Goal: Communication & Community: Participate in discussion

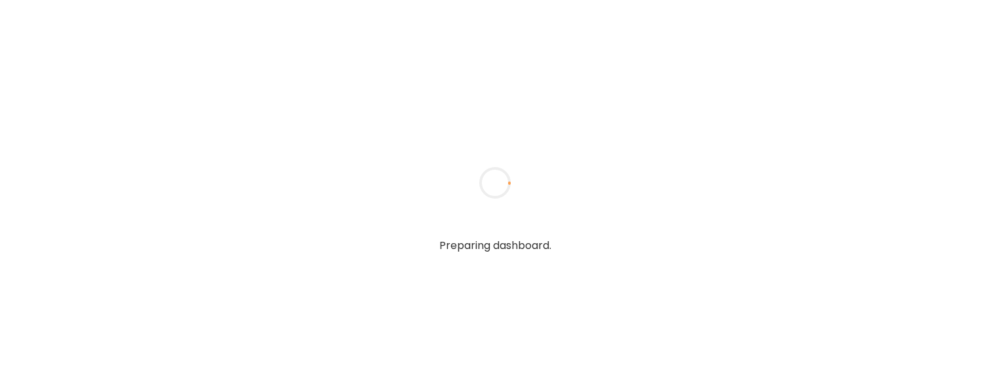
type input "**********"
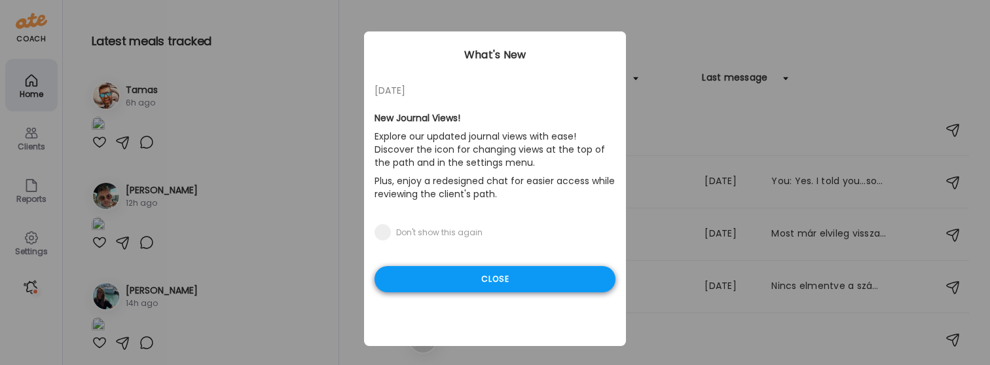
click at [479, 277] on div "Close" at bounding box center [494, 279] width 241 height 26
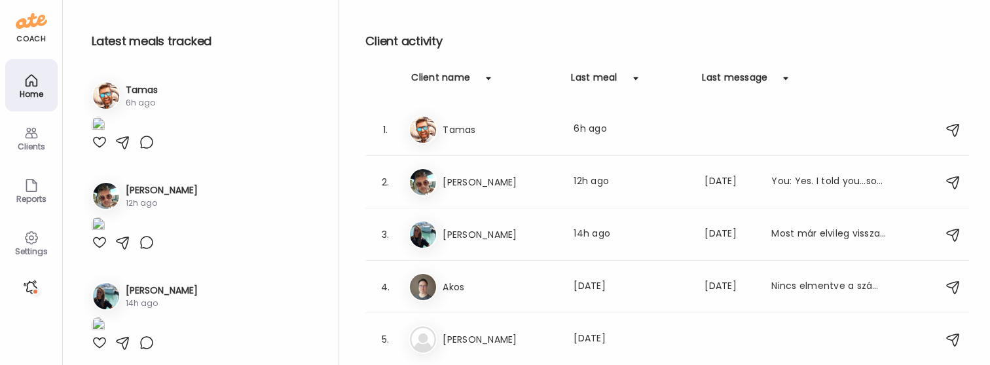
click at [33, 287] on div at bounding box center [30, 286] width 21 height 21
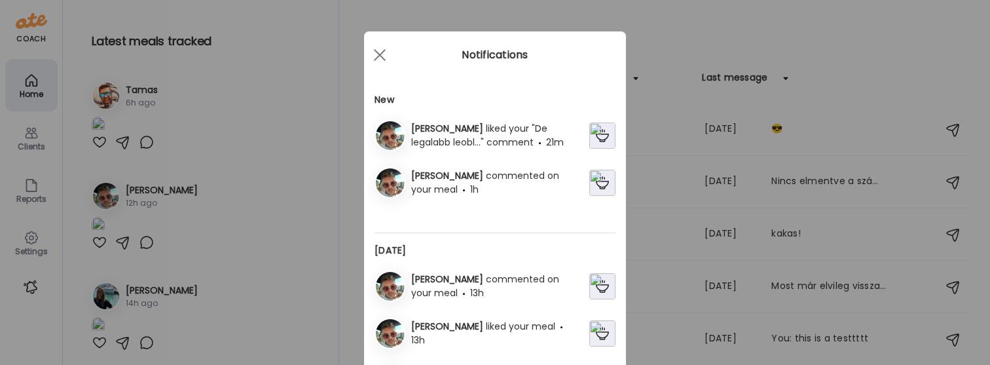
click at [599, 128] on img at bounding box center [602, 135] width 26 height 26
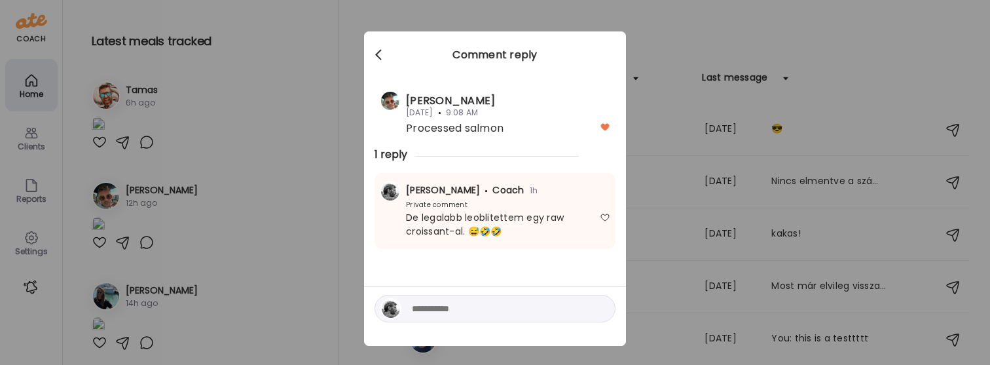
click at [373, 53] on div at bounding box center [380, 55] width 26 height 26
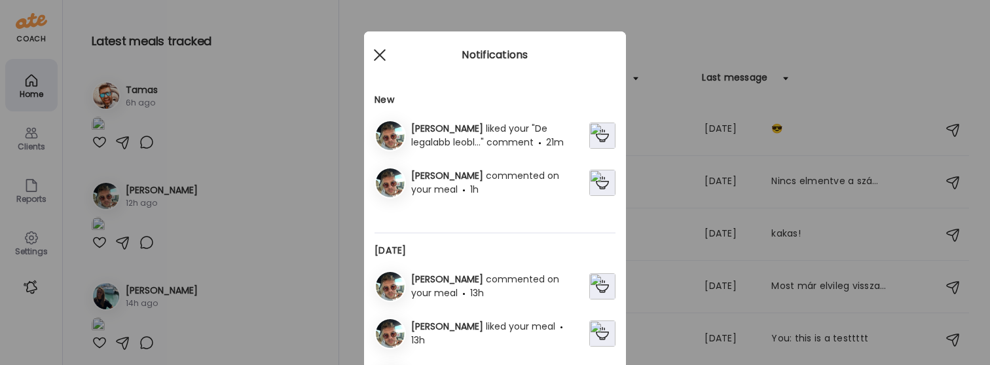
click at [378, 55] on span at bounding box center [380, 55] width 12 height 12
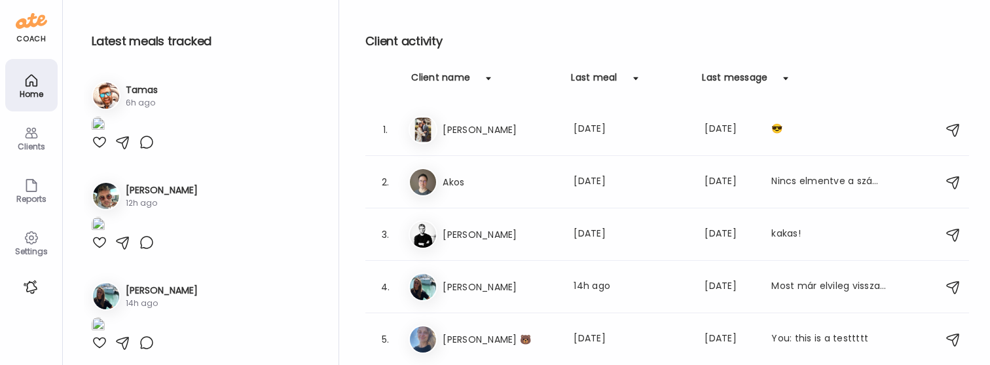
click at [29, 284] on div at bounding box center [30, 286] width 21 height 21
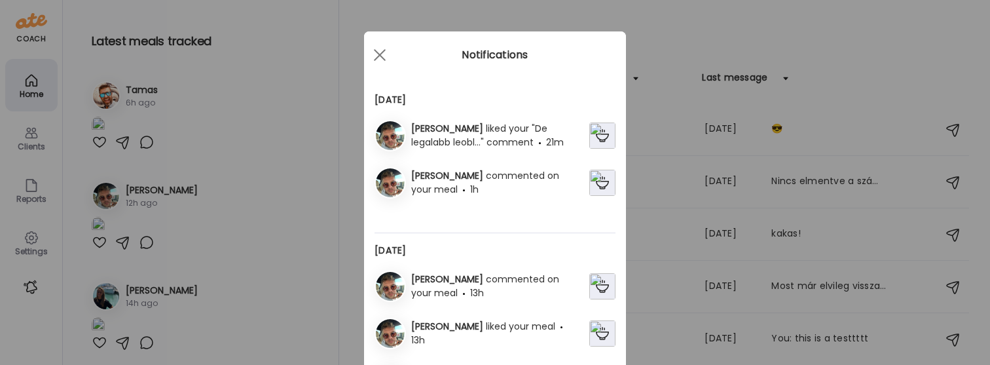
click at [500, 132] on span "liked your "De legalabb leobl..." comment" at bounding box center [479, 135] width 136 height 27
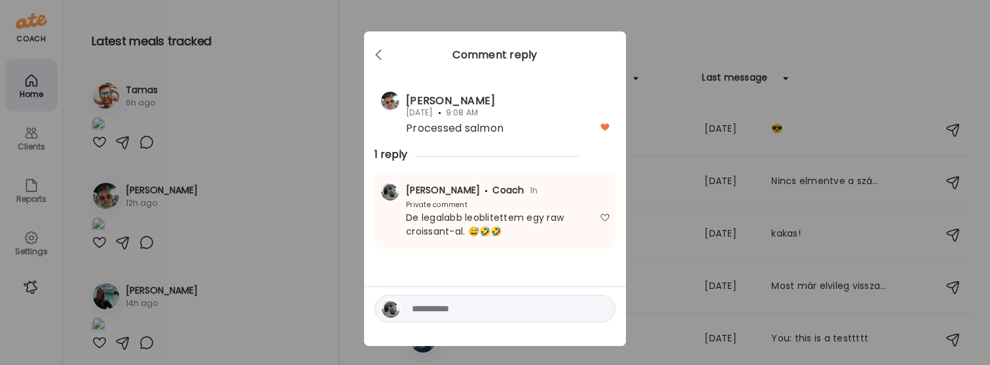
click at [493, 58] on div "Comment reply" at bounding box center [495, 55] width 262 height 16
click at [536, 52] on div "Comment reply" at bounding box center [495, 55] width 262 height 16
click at [380, 51] on div at bounding box center [380, 55] width 26 height 26
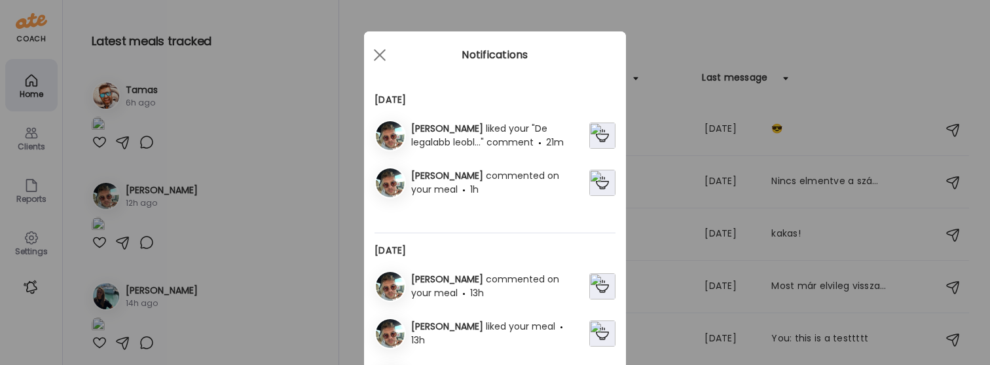
click at [601, 143] on img at bounding box center [602, 135] width 26 height 26
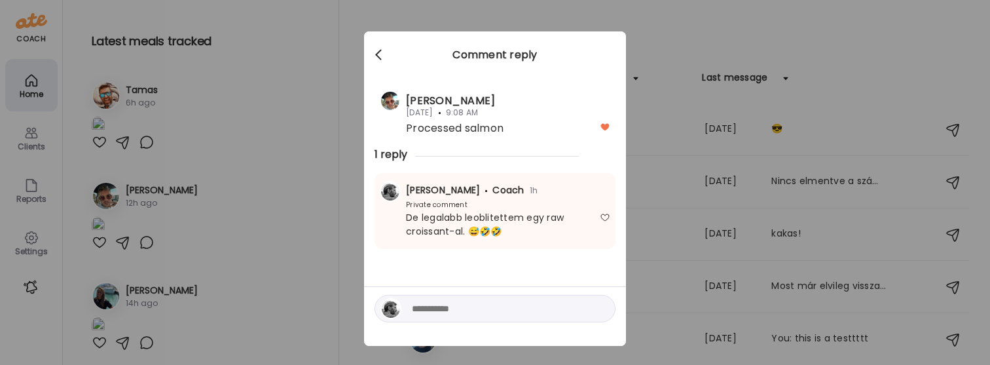
click at [376, 58] on div at bounding box center [380, 55] width 26 height 26
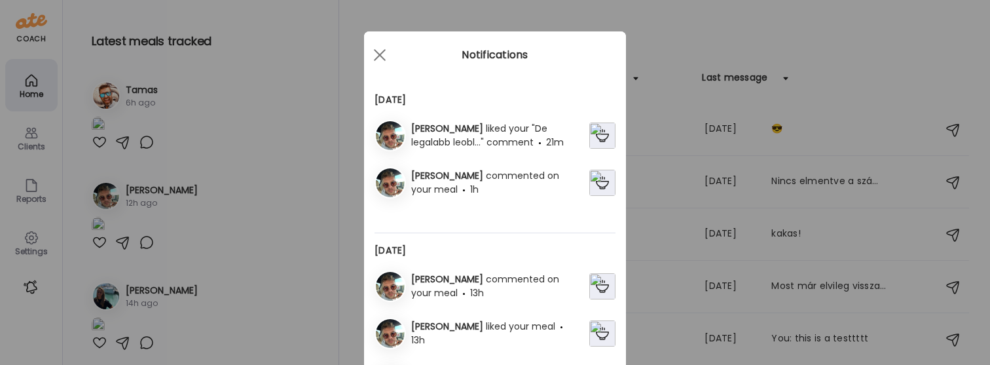
click at [376, 58] on span at bounding box center [380, 55] width 12 height 12
